Goal: Find specific page/section: Find specific page/section

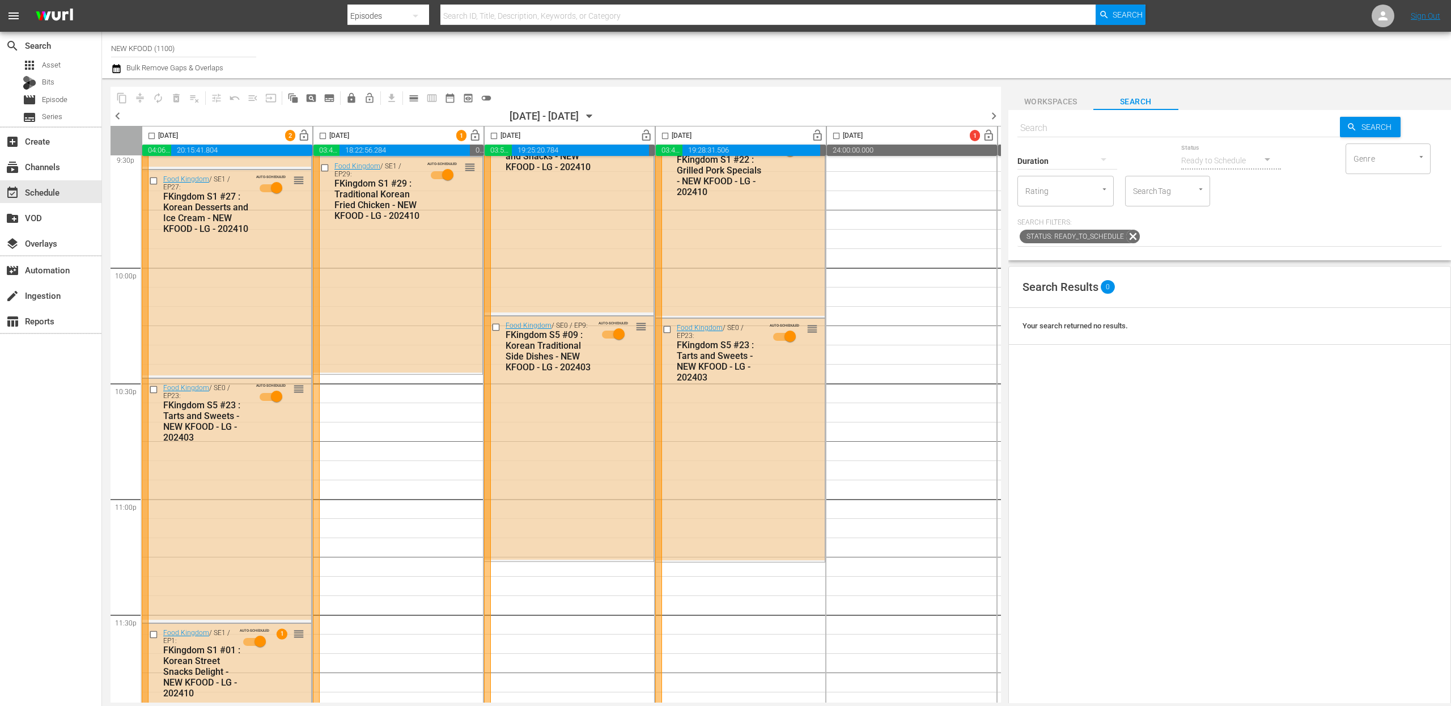
scroll to position [5009, 0]
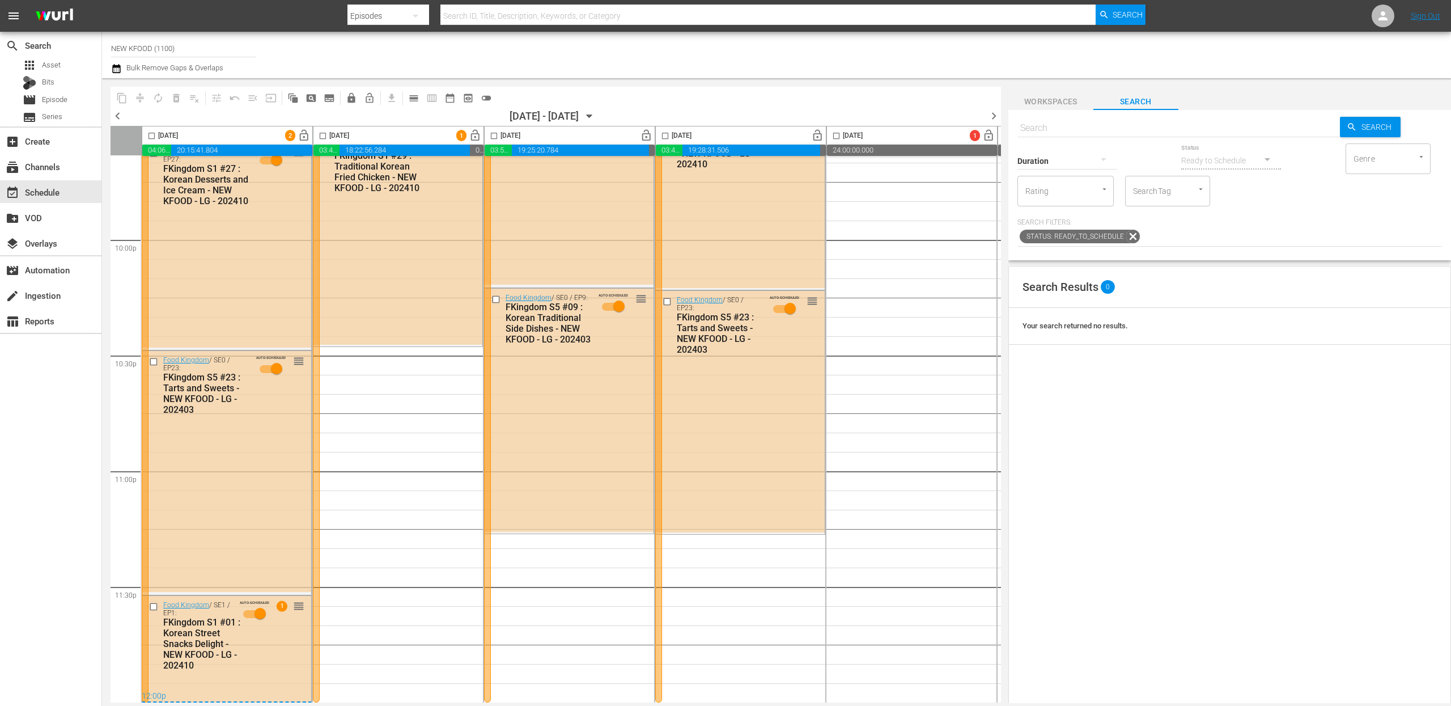
click at [1205, 377] on div "Search Results 0 Your search returned no results." at bounding box center [1229, 562] width 443 height 593
click at [1106, 127] on input "text" at bounding box center [1178, 127] width 322 height 27
type input "ㄹ"
click at [1143, 192] on input "SearchTag" at bounding box center [1151, 191] width 43 height 20
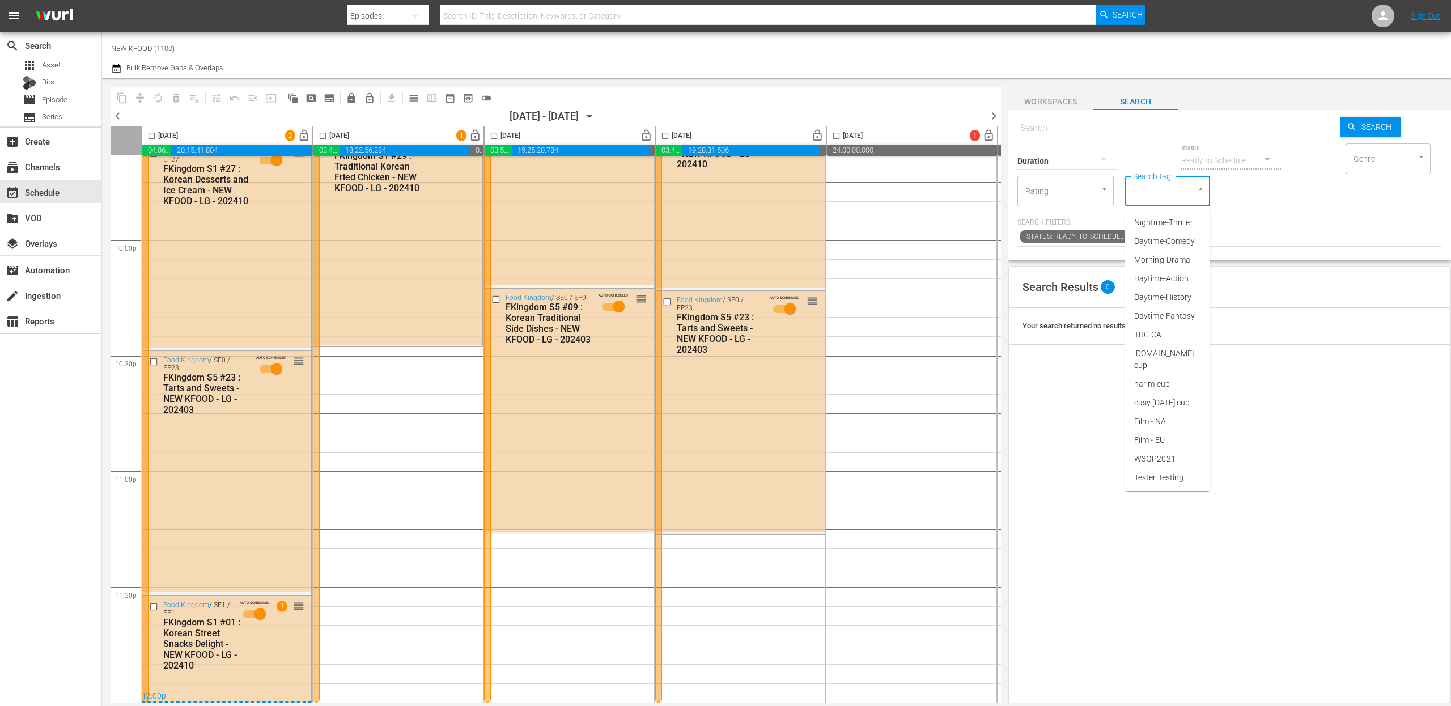
type input "ㄹ"
type input "fboy"
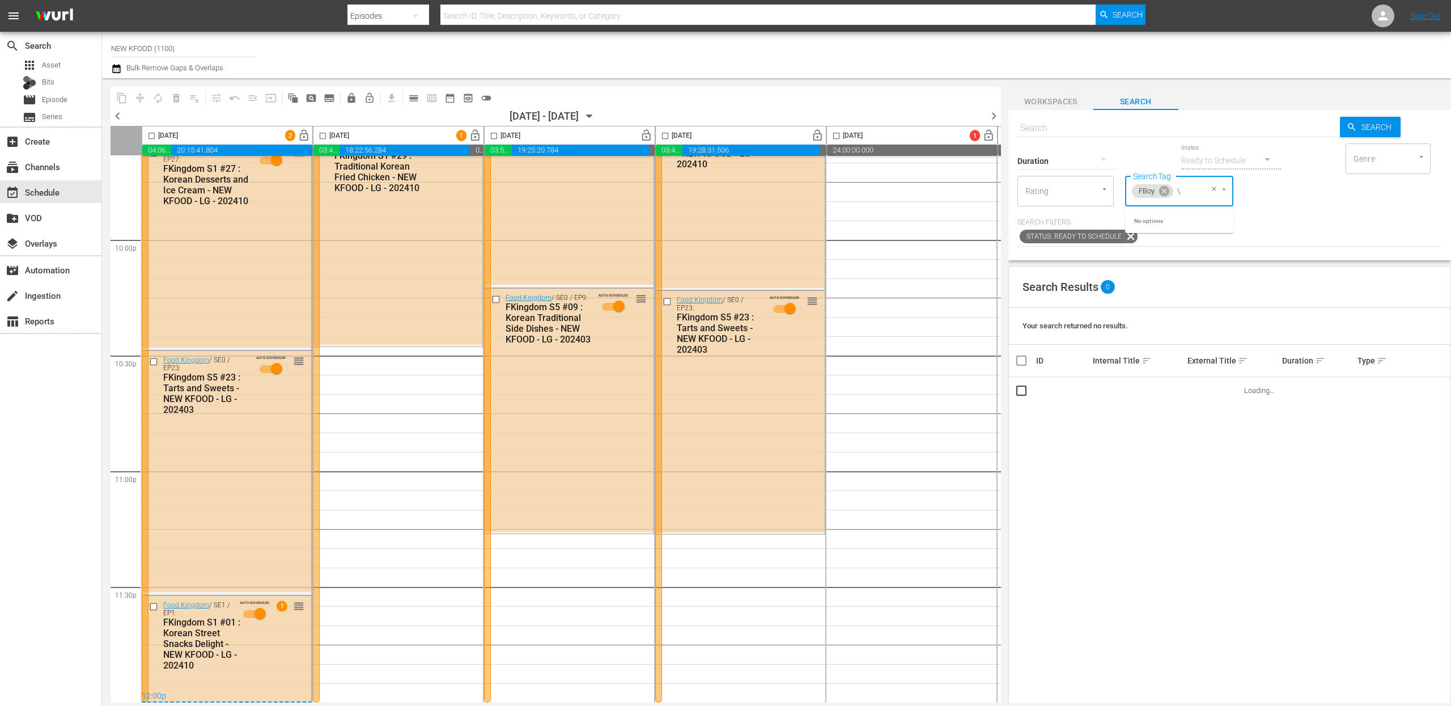
type input "\"
click at [1372, 236] on div "Status: Ready to Schedule" at bounding box center [1229, 236] width 424 height 19
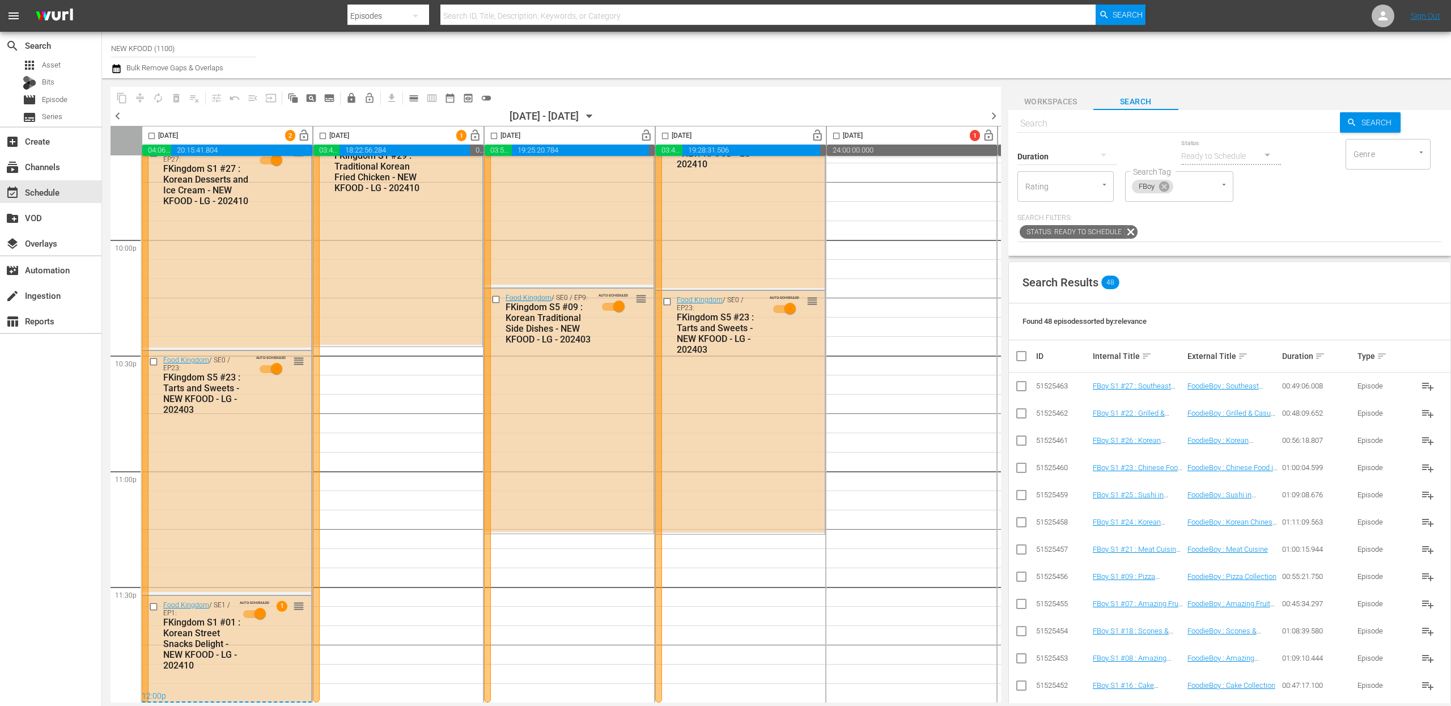
scroll to position [0, 0]
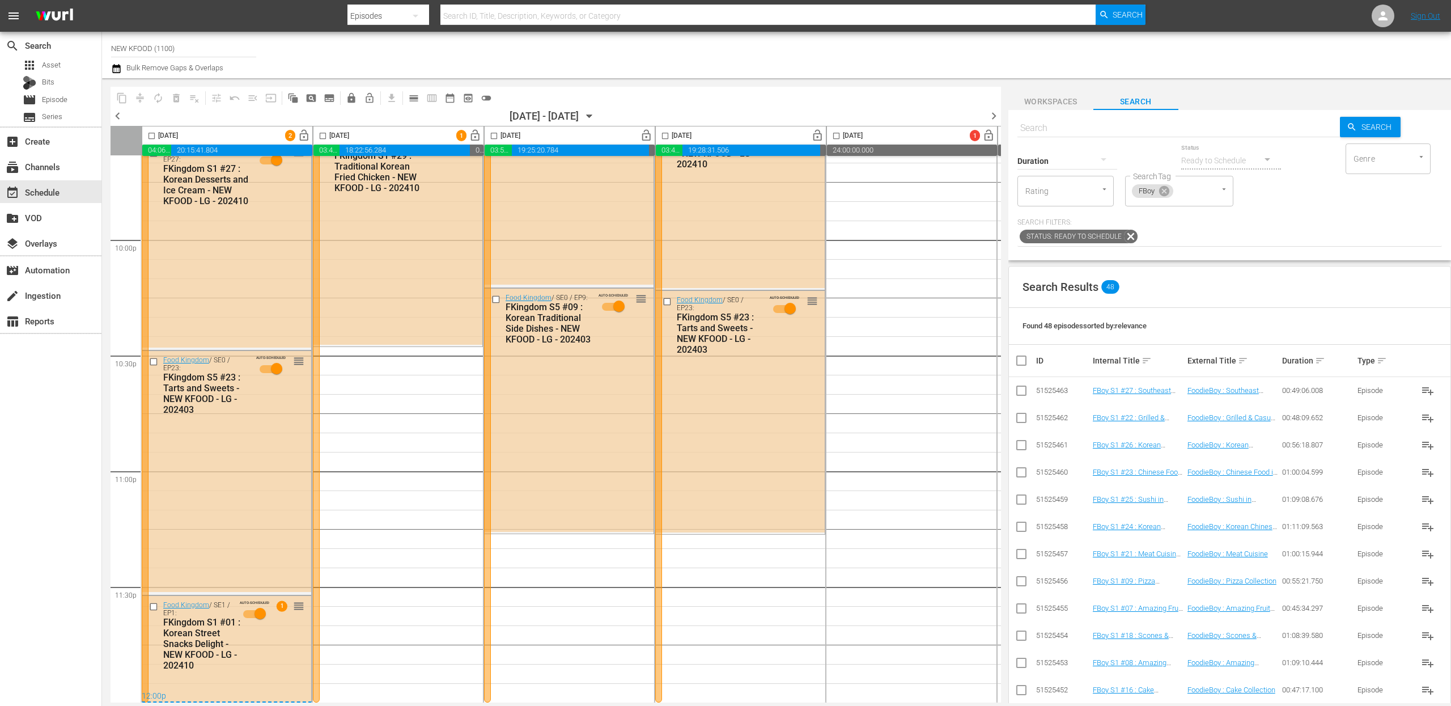
click at [1149, 238] on div "Status: Ready to Schedule" at bounding box center [1229, 236] width 424 height 19
click at [1148, 236] on div "Status: Ready to Schedule" at bounding box center [1229, 236] width 424 height 19
click at [1131, 235] on icon at bounding box center [1131, 237] width 14 height 14
click at [1110, 237] on span "Status: Ready to Schedule" at bounding box center [1071, 237] width 104 height 14
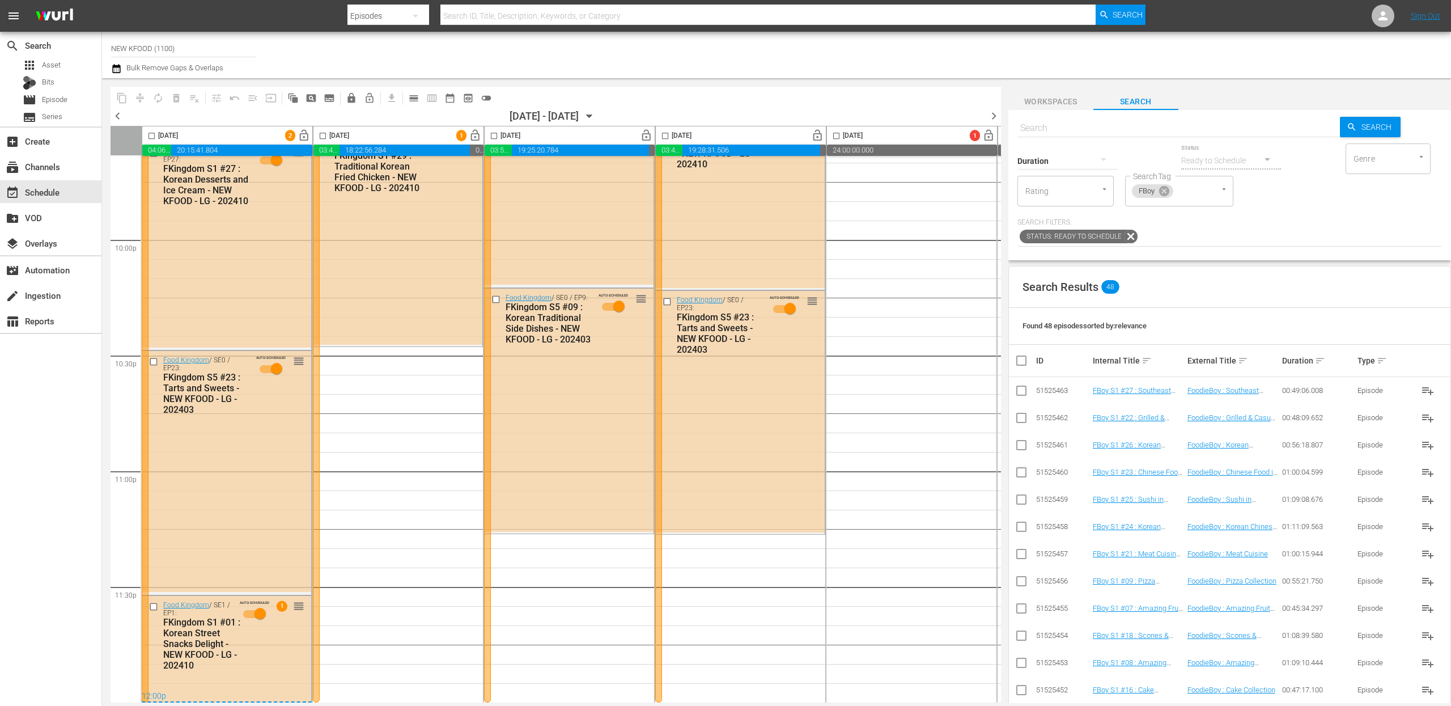
click at [1110, 237] on span "Status: Ready to Schedule" at bounding box center [1071, 237] width 104 height 14
click at [1432, 199] on div "Duration Status Ready to Schedule Genre Genre Rating Rating SearchTag FBoy Sear…" at bounding box center [1229, 174] width 424 height 65
click at [1389, 135] on span "Search" at bounding box center [1379, 127] width 44 height 20
click at [1272, 179] on div "Ready to Schedule" at bounding box center [1231, 161] width 100 height 41
click at [1217, 242] on div "Status: Ready to Schedule" at bounding box center [1229, 236] width 424 height 19
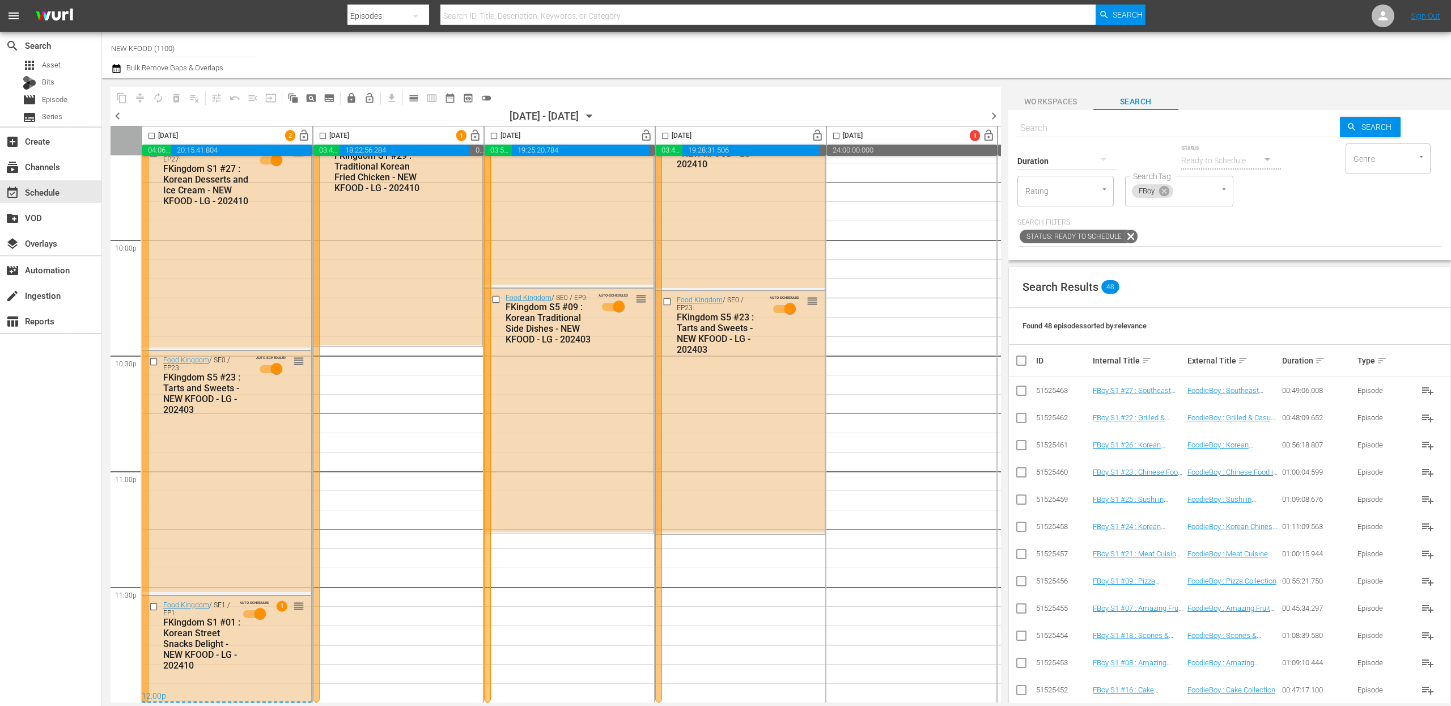
click at [1129, 235] on icon at bounding box center [1131, 237] width 14 height 14
click at [1271, 230] on div "Status: Ready to Schedule" at bounding box center [1229, 236] width 424 height 19
